Goal: Task Accomplishment & Management: Use online tool/utility

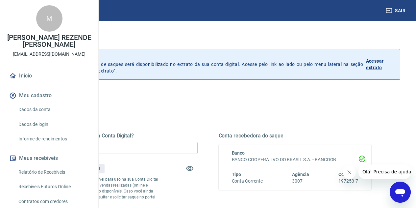
click at [167, 148] on input "R$ 0,00" at bounding box center [121, 148] width 153 height 12
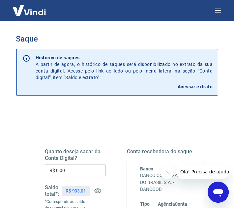
click at [90, 169] on input "R$ 0,00" at bounding box center [75, 170] width 61 height 12
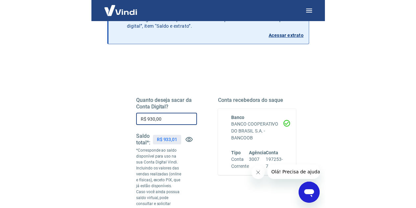
scroll to position [66, 0]
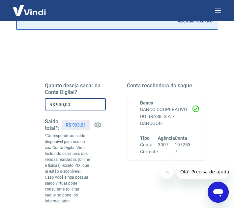
type input "R$ 930,00"
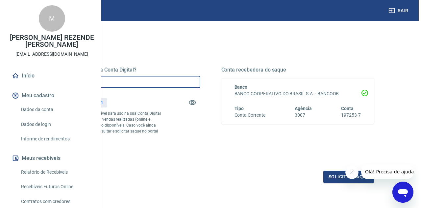
scroll to position [99, 0]
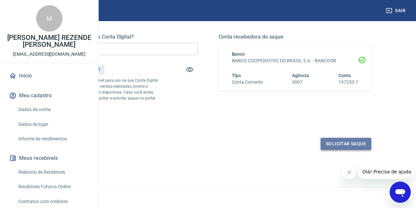
click at [329, 150] on button "Solicitar saque" at bounding box center [346, 144] width 51 height 12
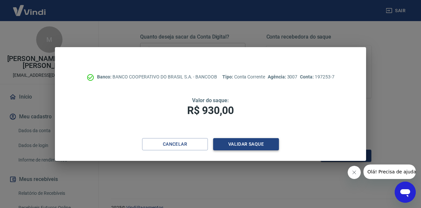
click at [253, 139] on button "Validar saque" at bounding box center [246, 144] width 66 height 12
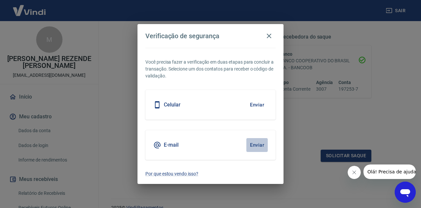
click at [262, 145] on button "Enviar" at bounding box center [257, 145] width 21 height 14
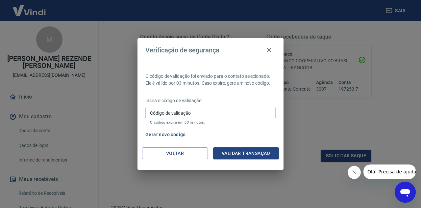
click at [189, 115] on input "Código de validação" at bounding box center [210, 113] width 130 height 12
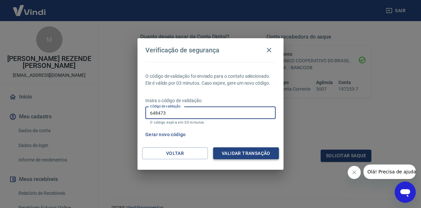
type input "648473"
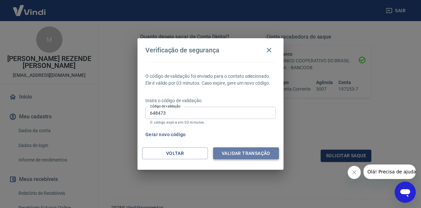
click at [223, 148] on button "Validar transação" at bounding box center [246, 153] width 66 height 12
